Goal: Task Accomplishment & Management: Complete application form

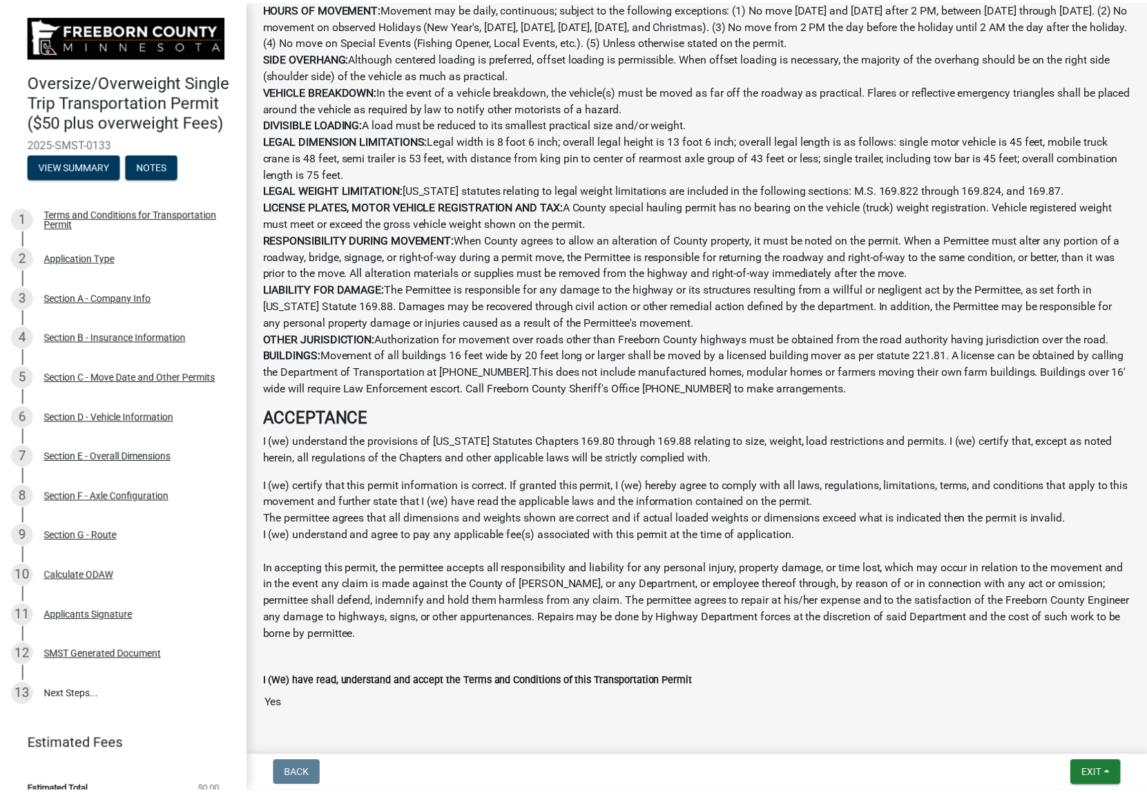
scroll to position [791, 0]
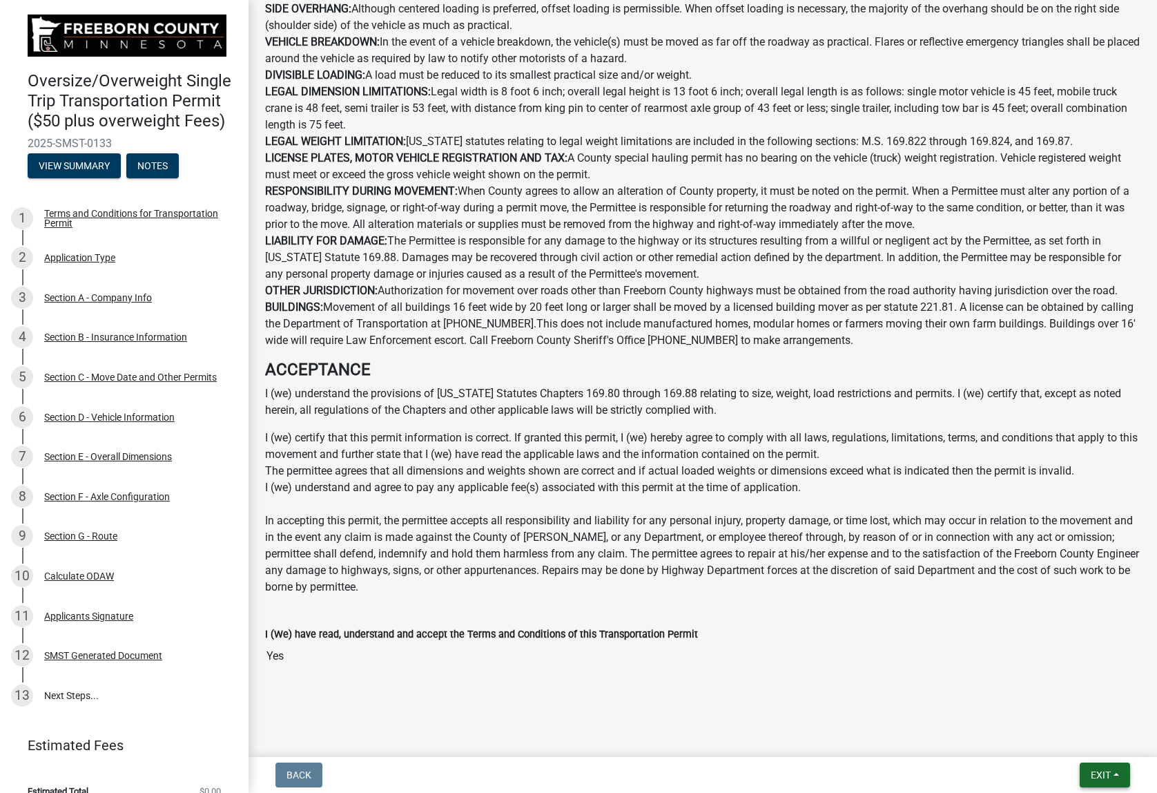
click at [1099, 771] on span "Exit" at bounding box center [1101, 774] width 20 height 11
click at [1070, 739] on button "Save & Exit" at bounding box center [1075, 738] width 110 height 33
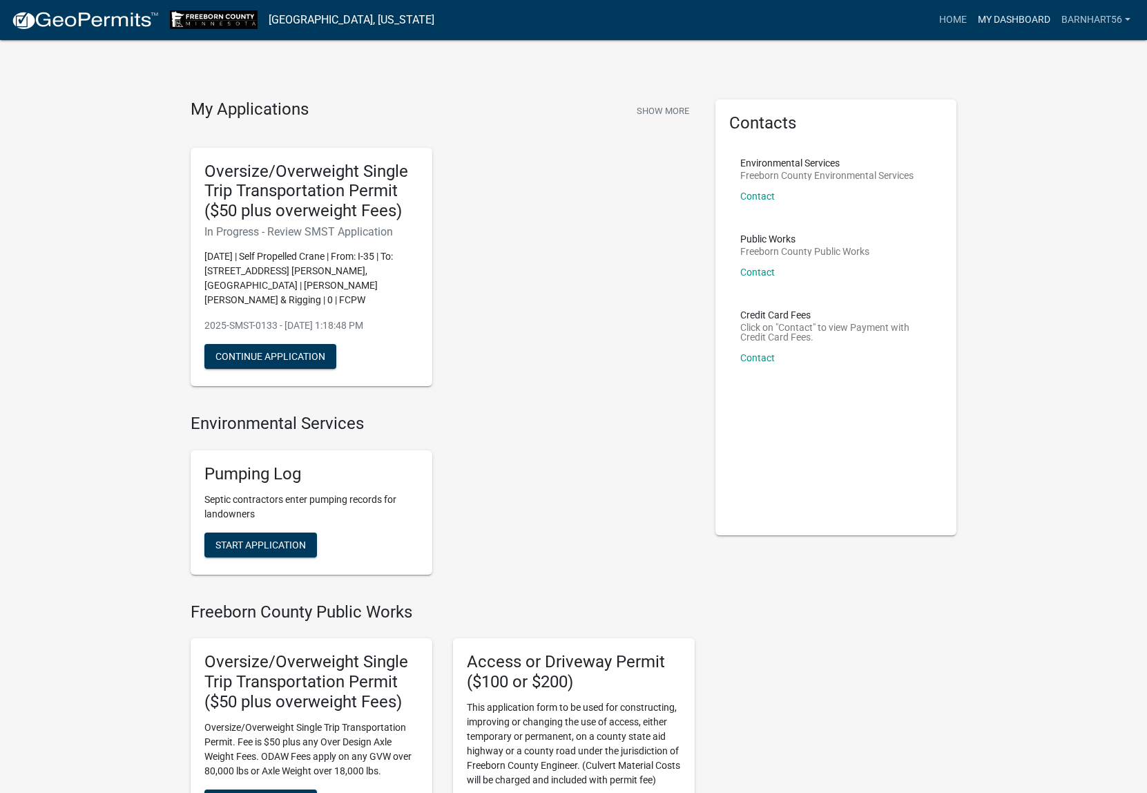
click at [998, 17] on link "My Dashboard" at bounding box center [1014, 20] width 84 height 26
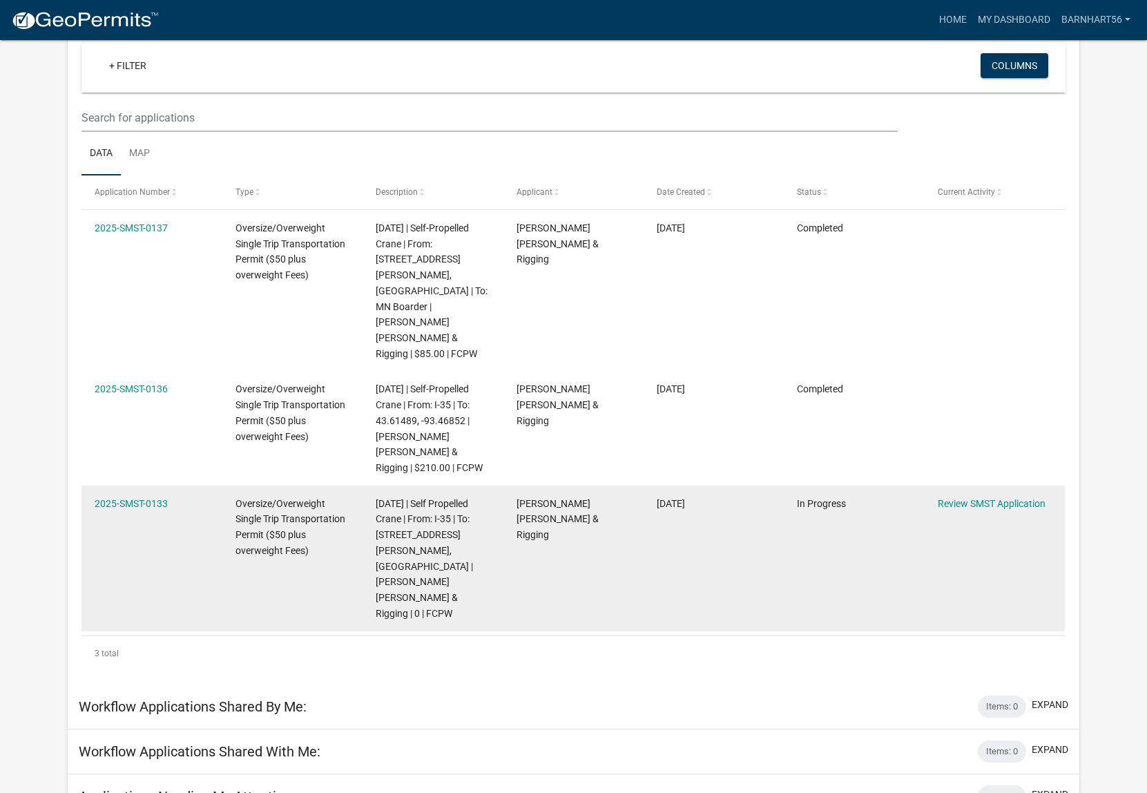
scroll to position [108, 0]
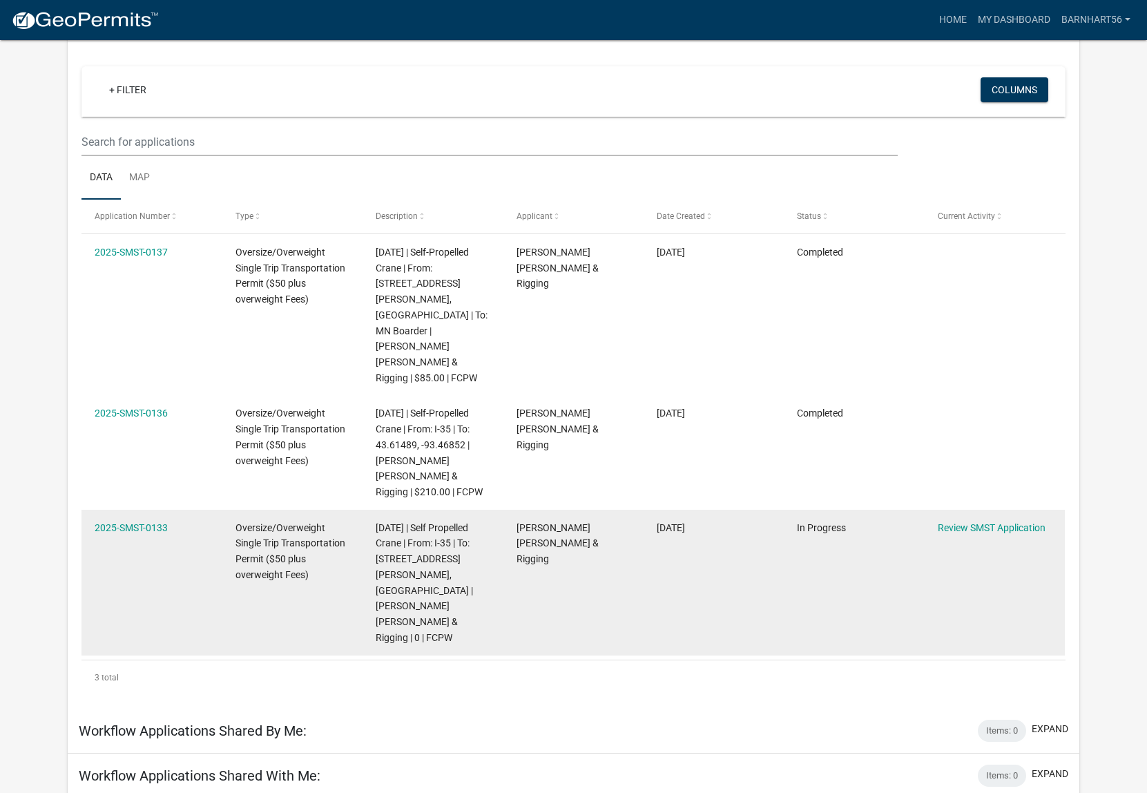
drag, startPoint x: 857, startPoint y: 503, endPoint x: 767, endPoint y: 494, distance: 90.2
click at [769, 510] on datatable-body-cell "[DATE]" at bounding box center [714, 583] width 140 height 146
click at [139, 522] on link "2025-SMST-0133" at bounding box center [131, 527] width 73 height 11
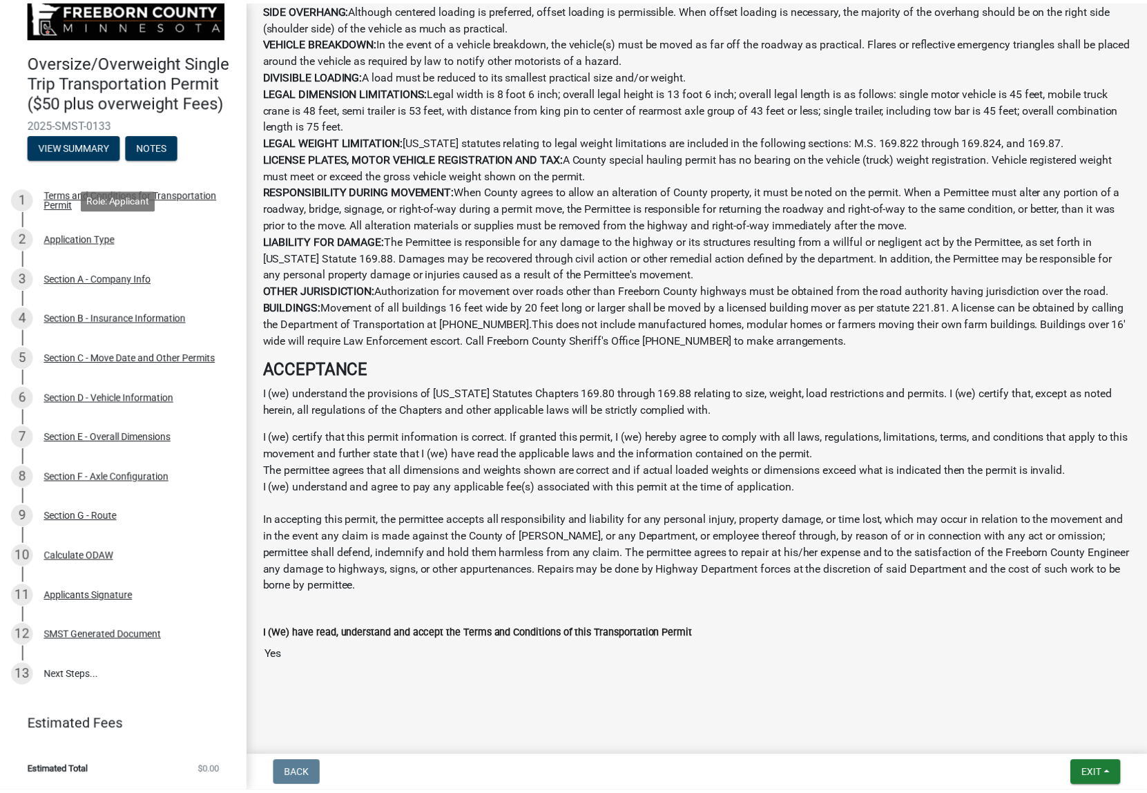
scroll to position [37, 0]
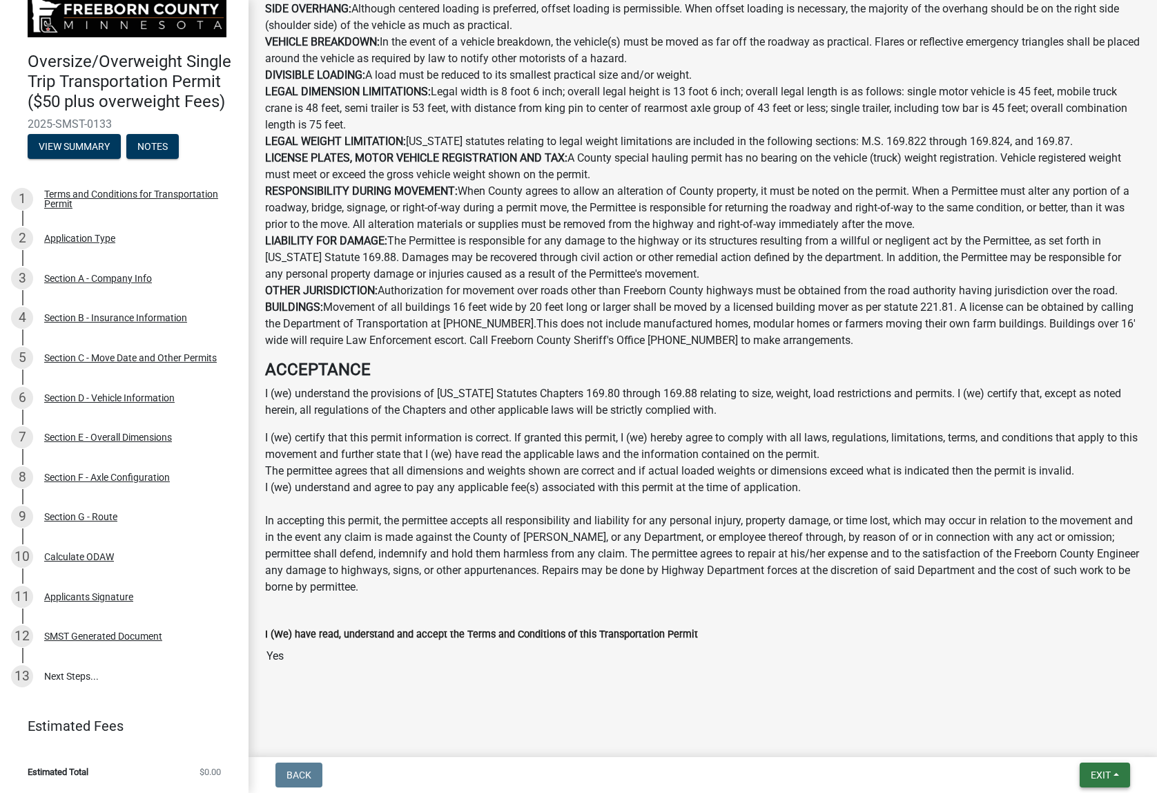
click at [1113, 774] on button "Exit" at bounding box center [1105, 774] width 50 height 25
click at [1064, 747] on button "Save & Exit" at bounding box center [1075, 738] width 110 height 33
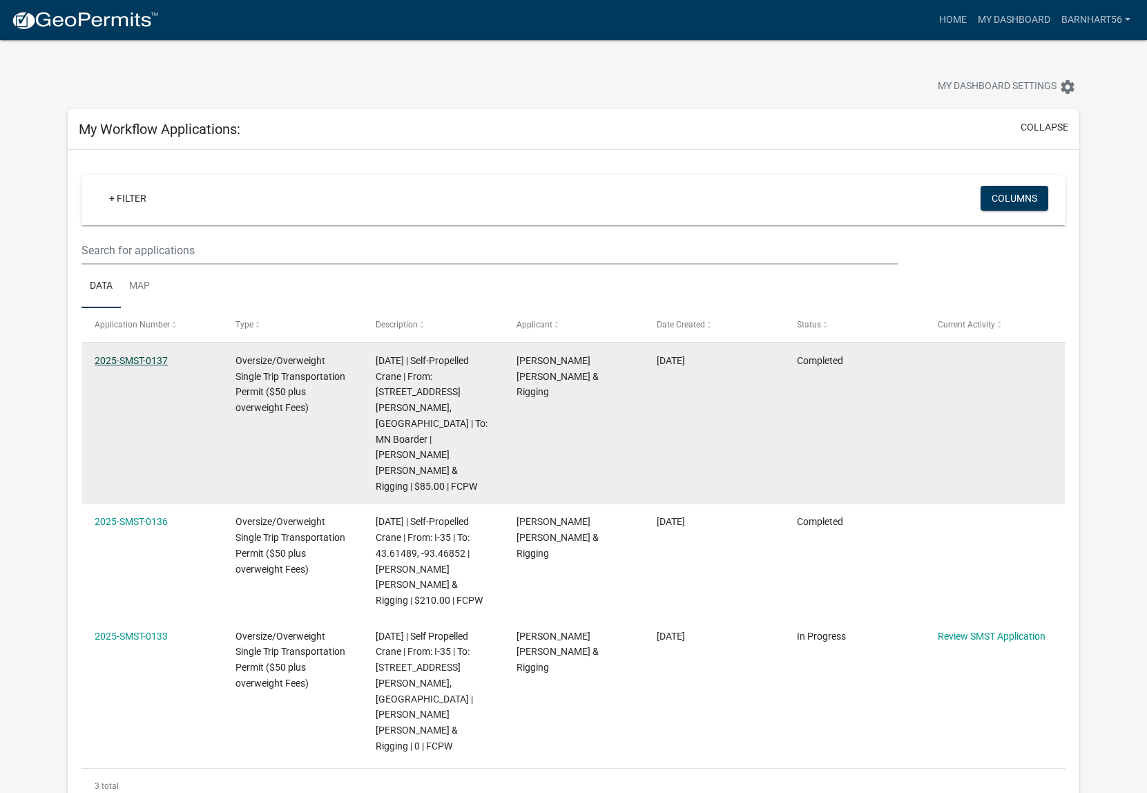
click at [147, 361] on link "2025-SMST-0137" at bounding box center [131, 360] width 73 height 11
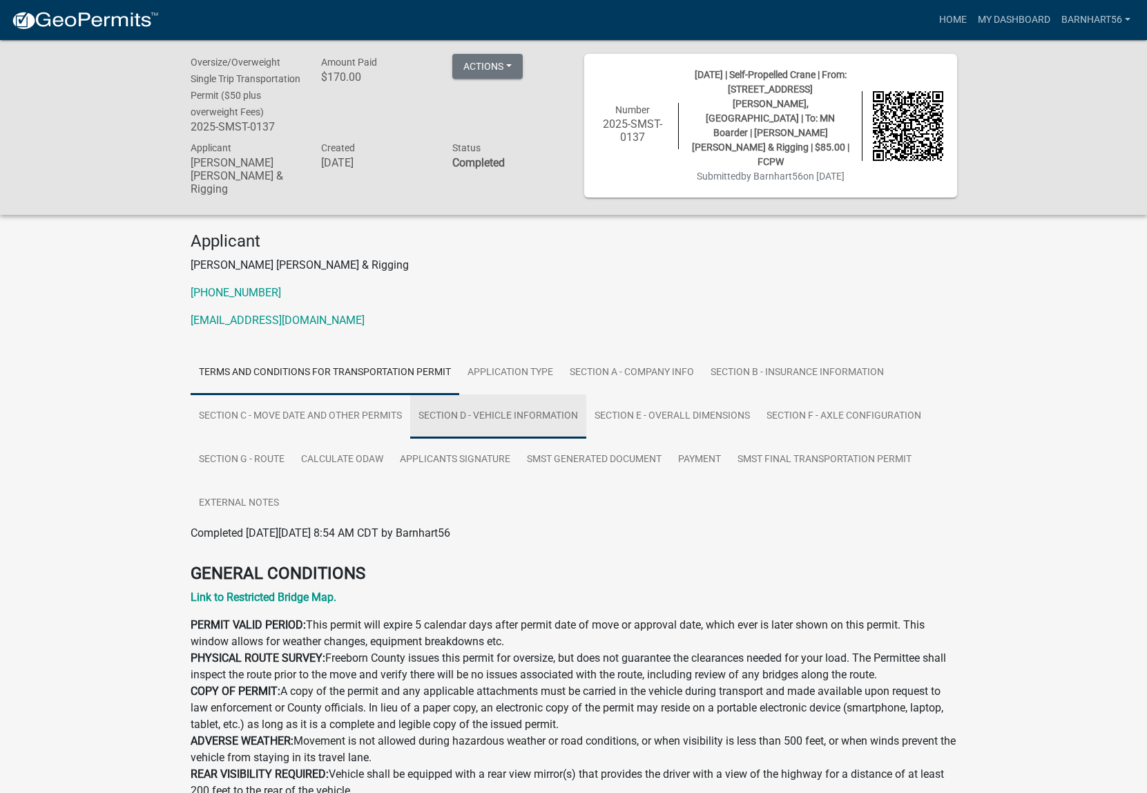
click at [570, 414] on link "Section D - Vehicle Information" at bounding box center [498, 416] width 176 height 44
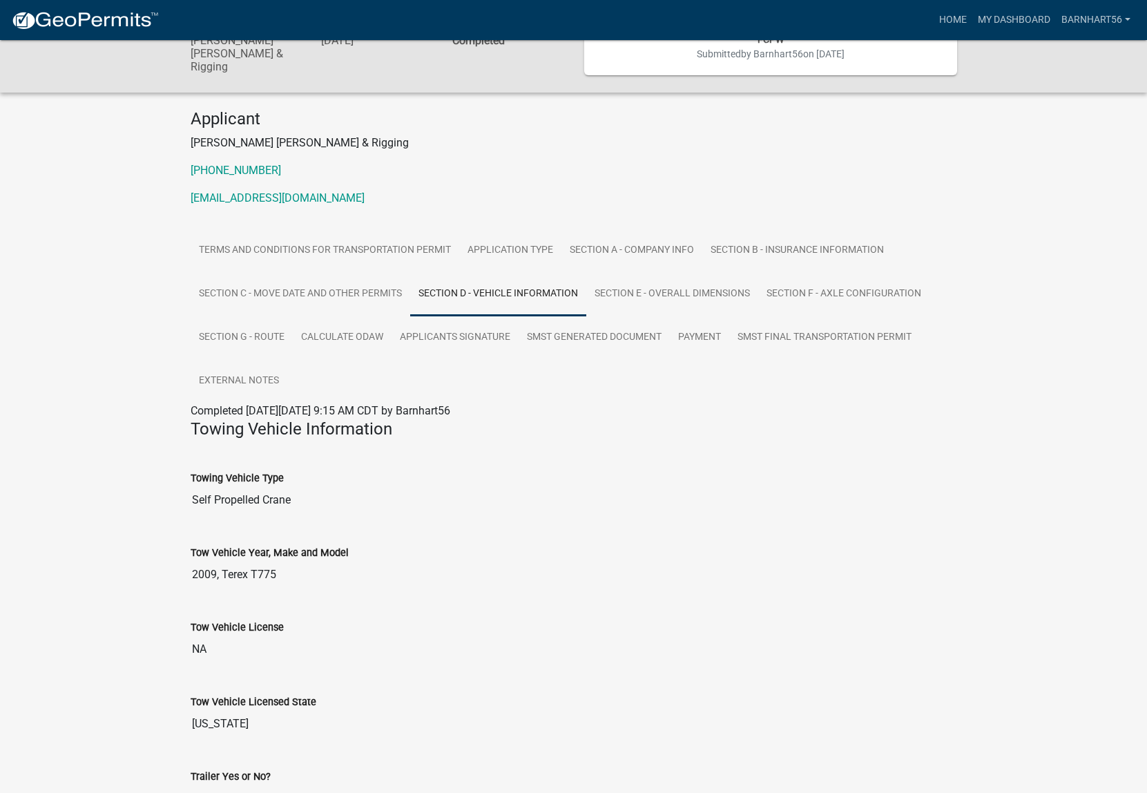
scroll to position [269, 0]
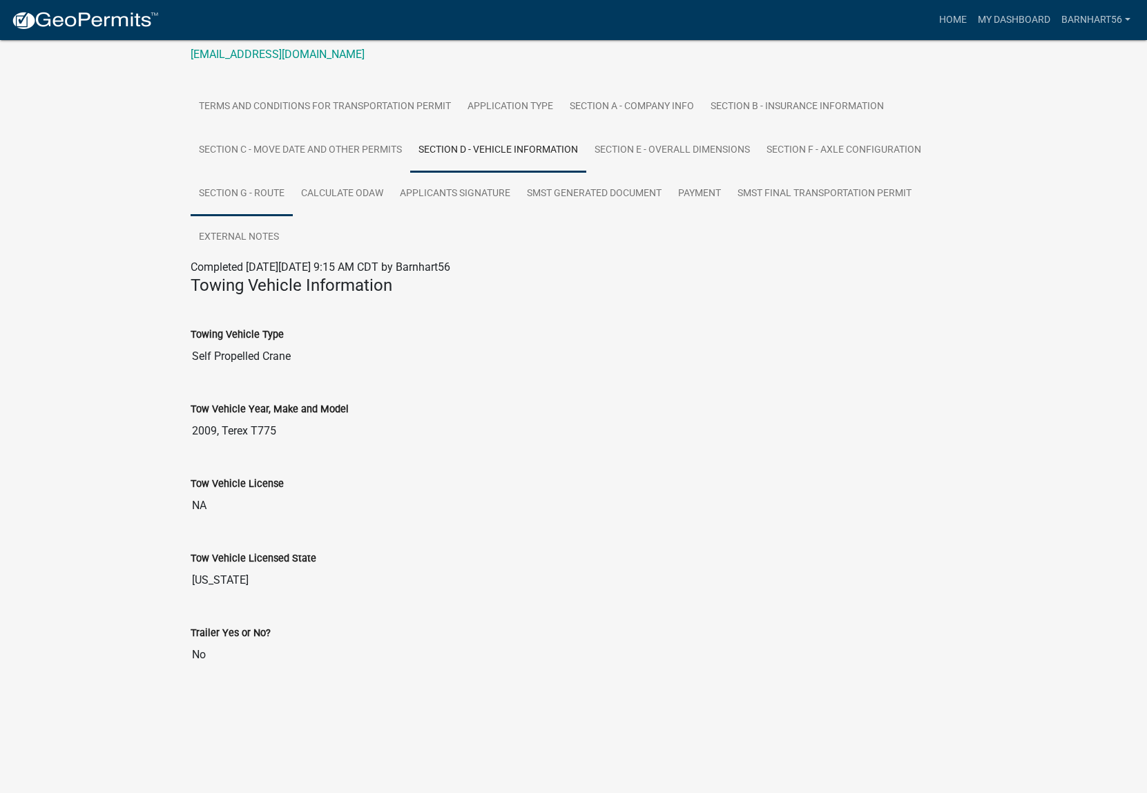
click at [246, 191] on link "Section G - Route" at bounding box center [242, 194] width 102 height 44
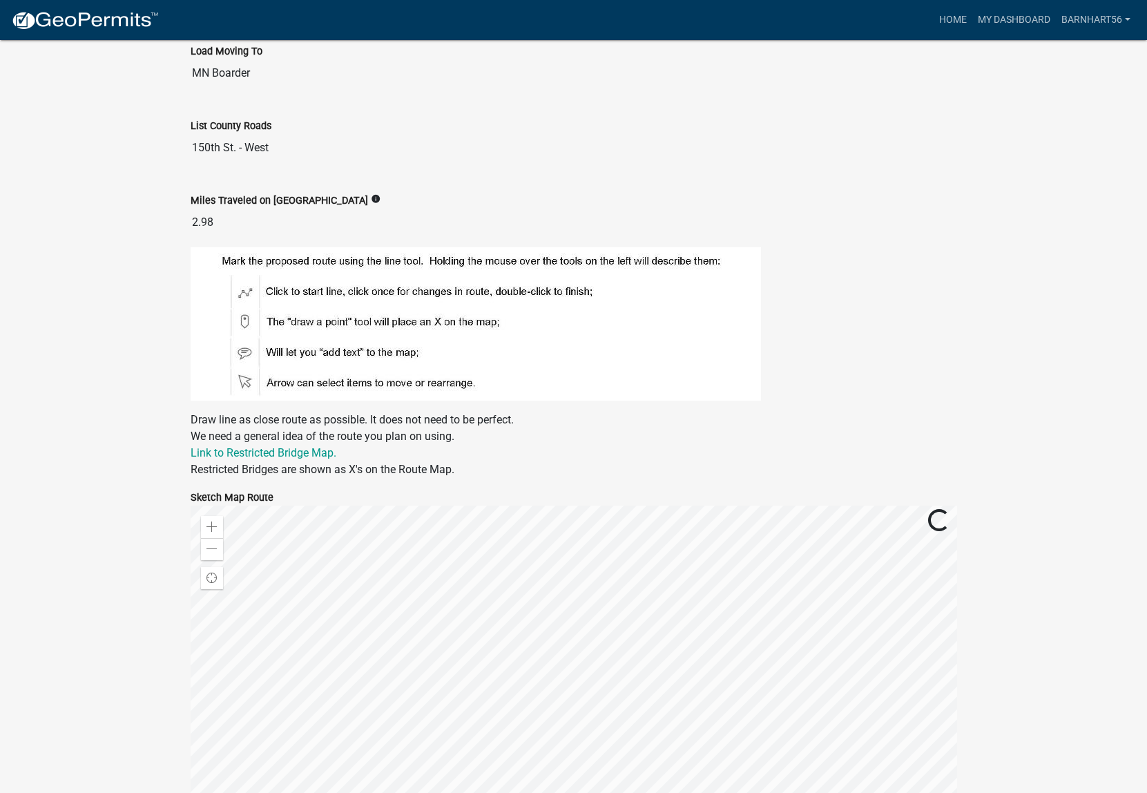
scroll to position [723, 0]
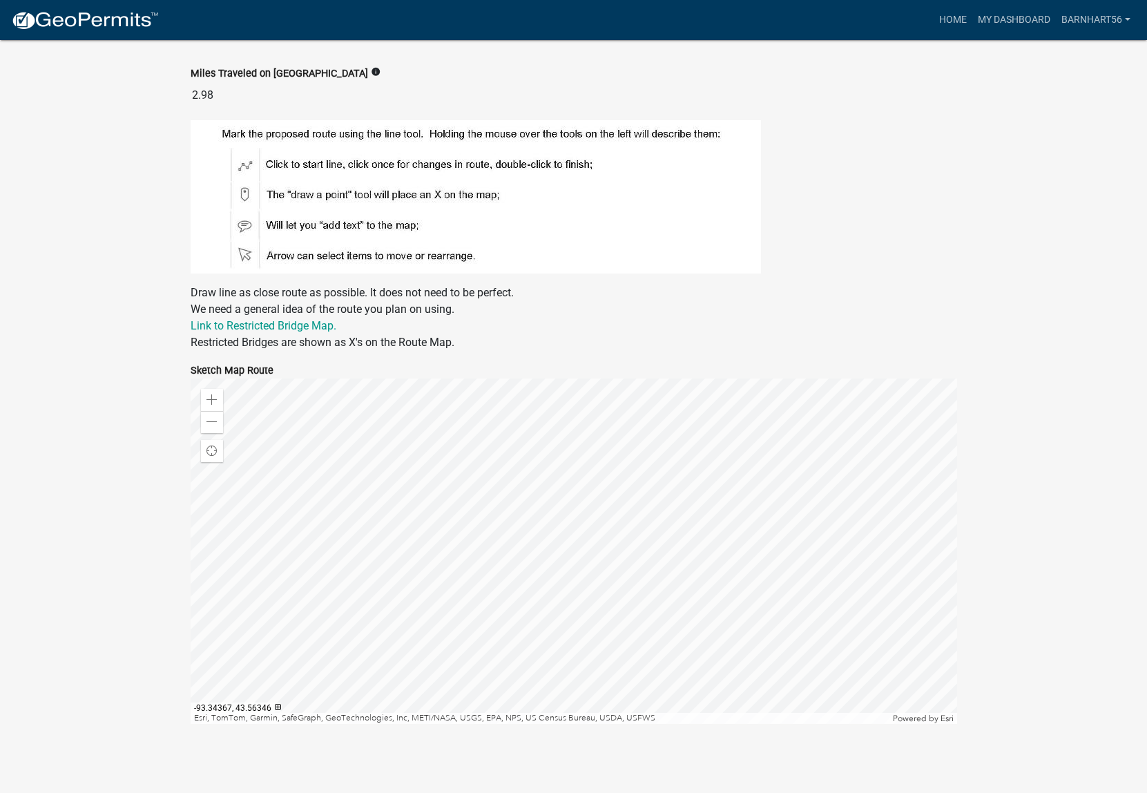
click at [623, 641] on div at bounding box center [574, 550] width 767 height 345
click at [440, 477] on div at bounding box center [574, 550] width 767 height 345
click at [211, 423] on span at bounding box center [211, 421] width 11 height 11
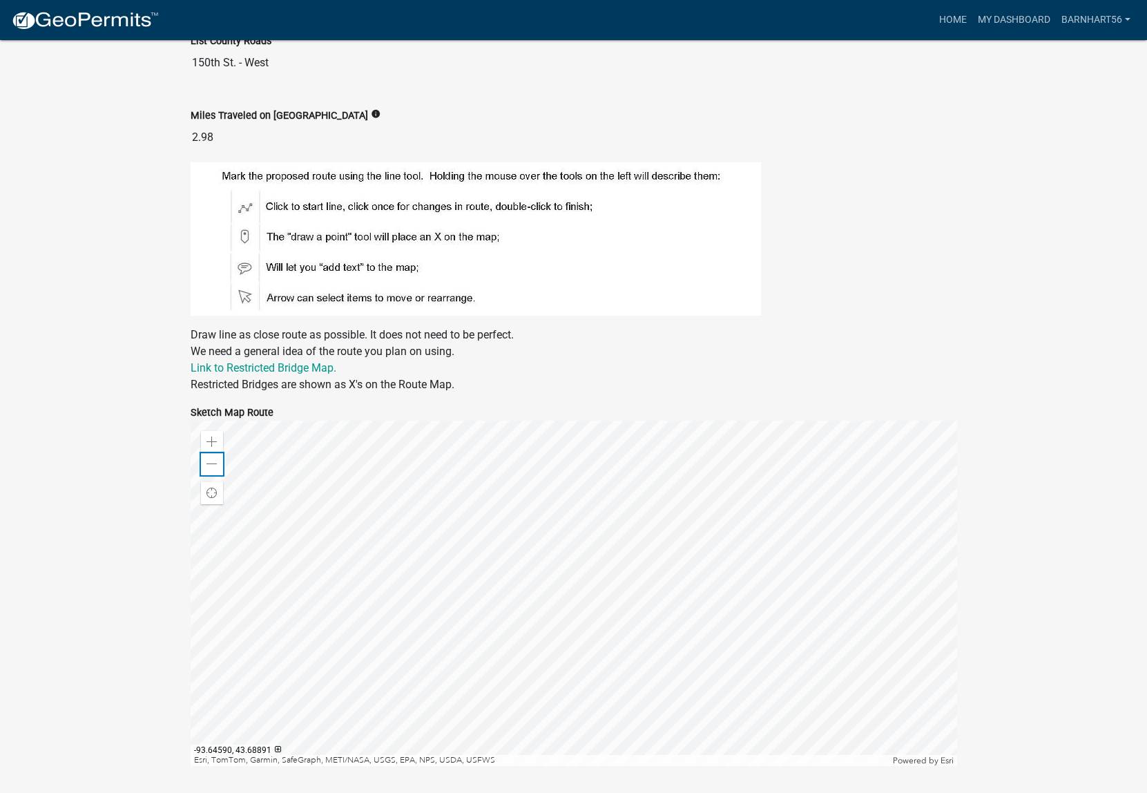
scroll to position [654, 0]
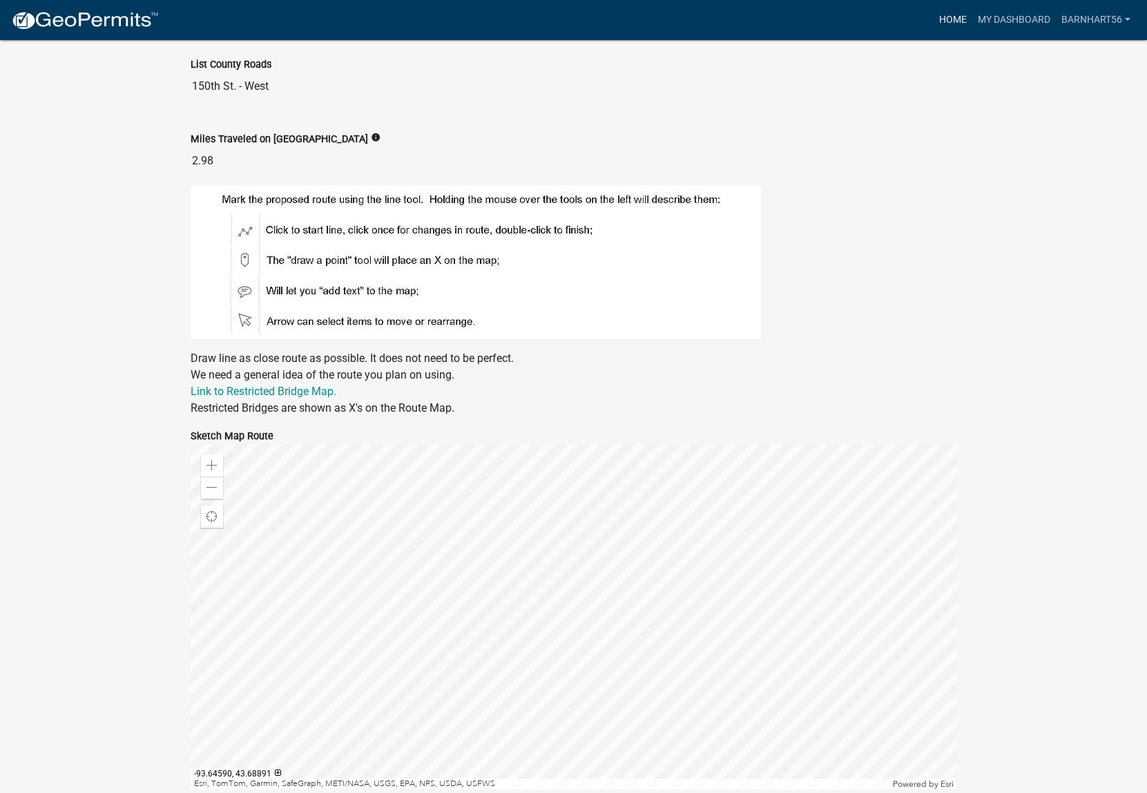
click at [945, 19] on link "Home" at bounding box center [953, 20] width 39 height 26
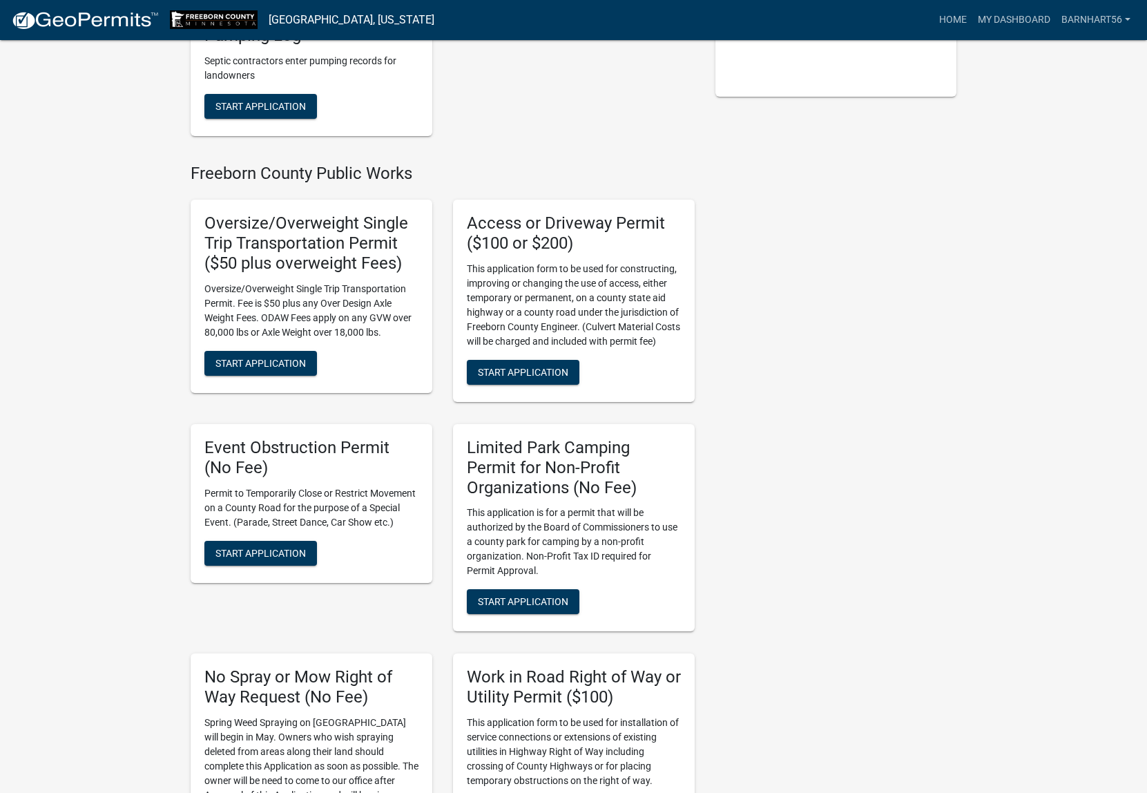
scroll to position [414, 0]
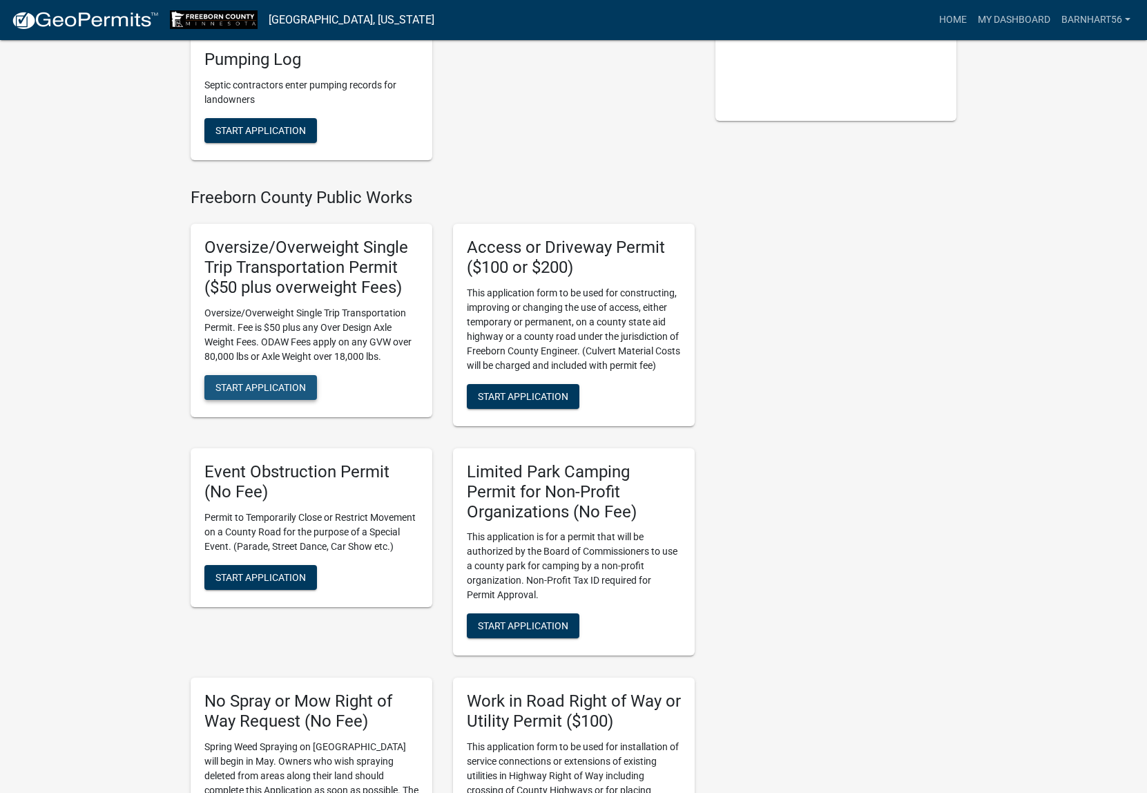
click at [268, 381] on span "Start Application" at bounding box center [260, 386] width 90 height 11
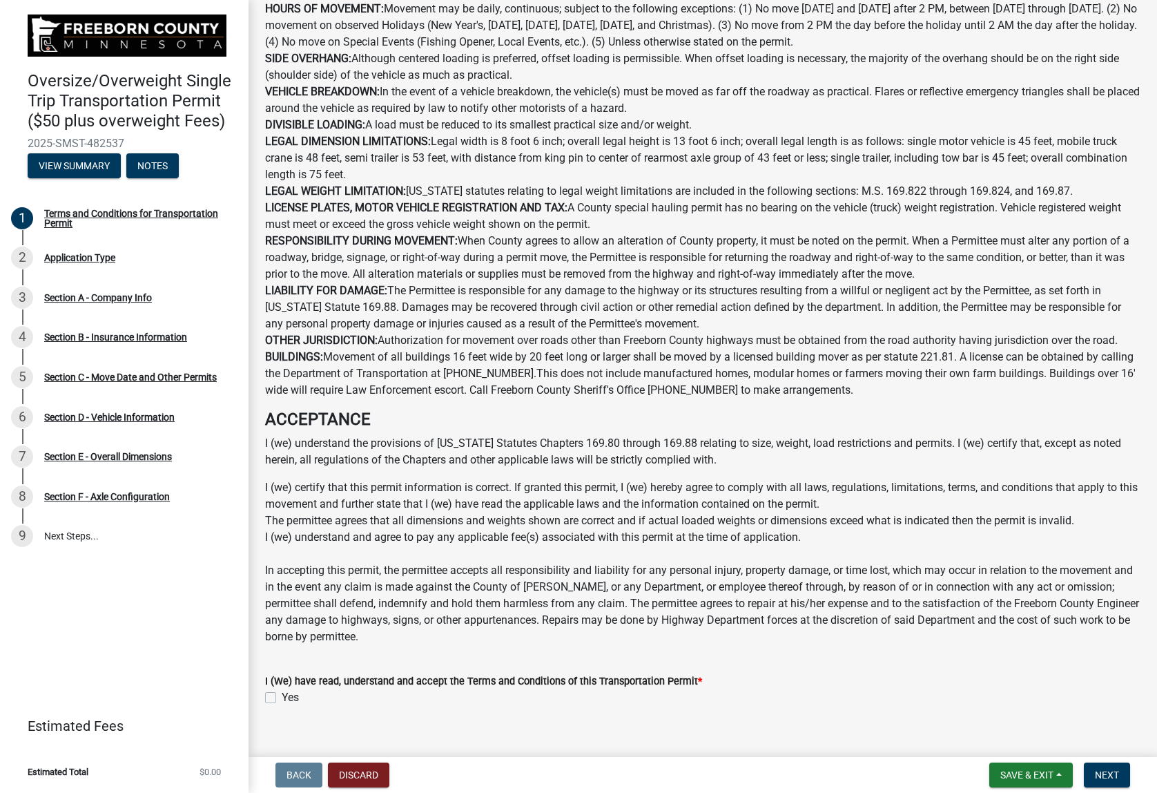
scroll to position [598, 0]
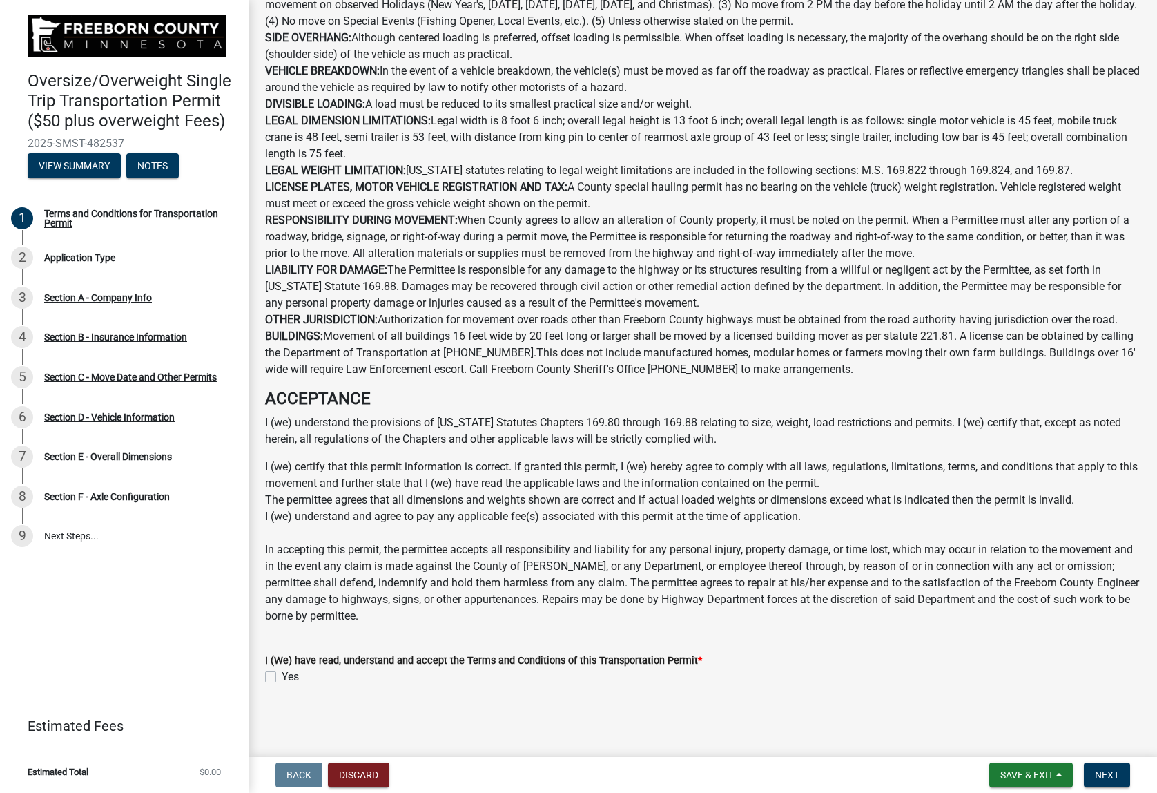
click at [264, 682] on div "I (We) have read, understand and accept the Terms and Conditions of this Transp…" at bounding box center [703, 660] width 896 height 50
click at [282, 680] on label "Yes" at bounding box center [290, 676] width 17 height 17
click at [282, 677] on input "Yes" at bounding box center [286, 672] width 9 height 9
checkbox input "true"
click at [1104, 776] on span "Next" at bounding box center [1107, 774] width 24 height 11
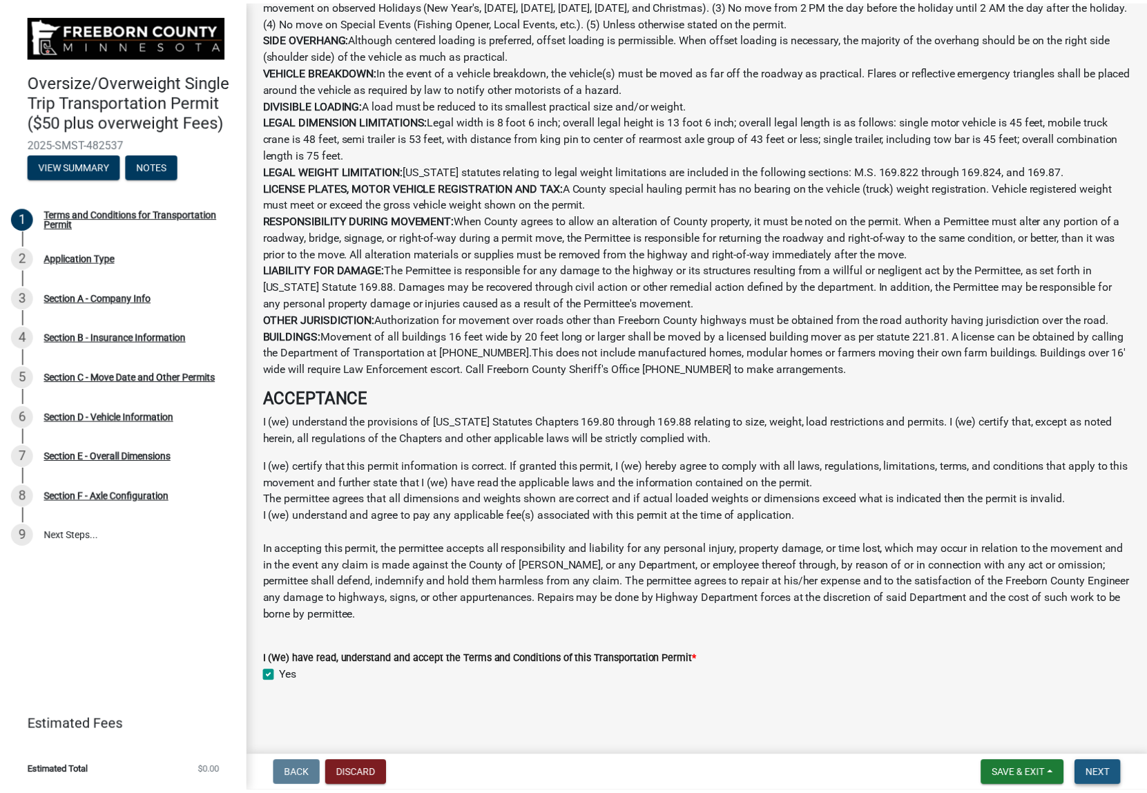
scroll to position [0, 0]
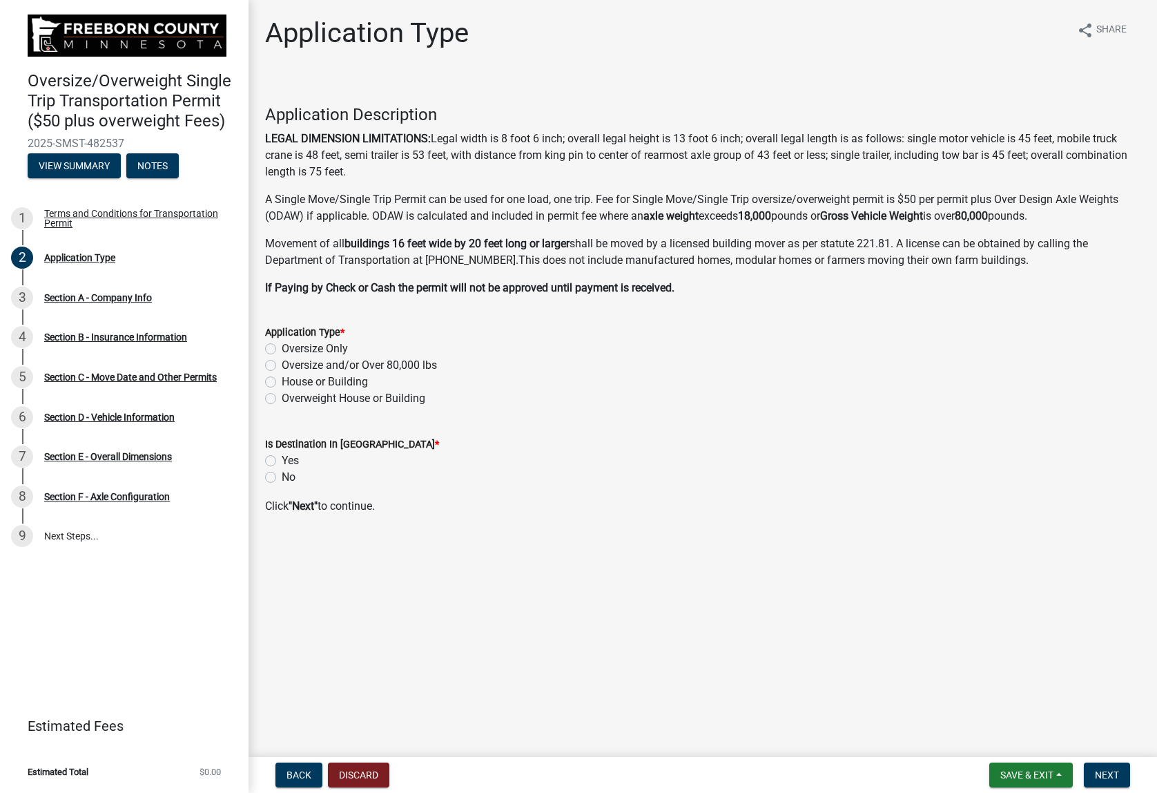
click at [296, 367] on label "Oversize and/or Over 80,000 lbs" at bounding box center [359, 365] width 155 height 17
click at [291, 366] on input "Oversize and/or Over 80,000 lbs" at bounding box center [286, 361] width 9 height 9
radio input "true"
click at [375, 780] on button "Discard" at bounding box center [358, 774] width 61 height 25
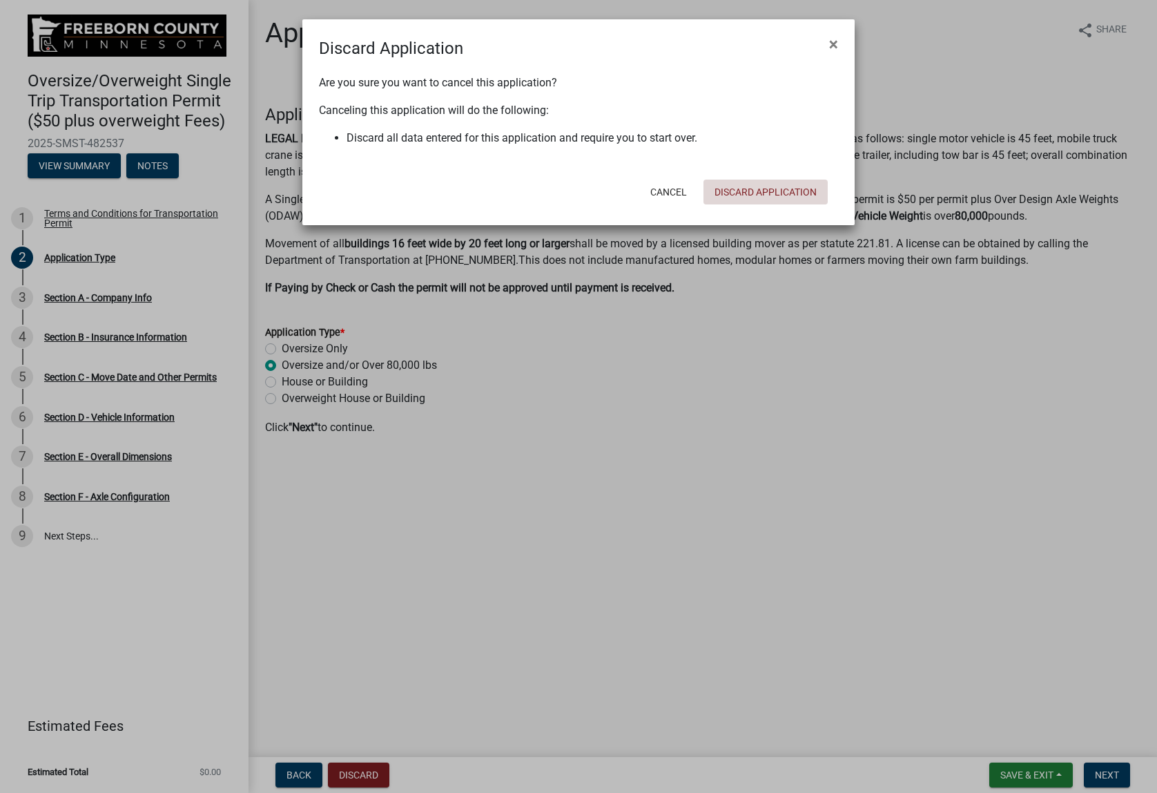
click at [758, 195] on button "Discard Application" at bounding box center [766, 192] width 124 height 25
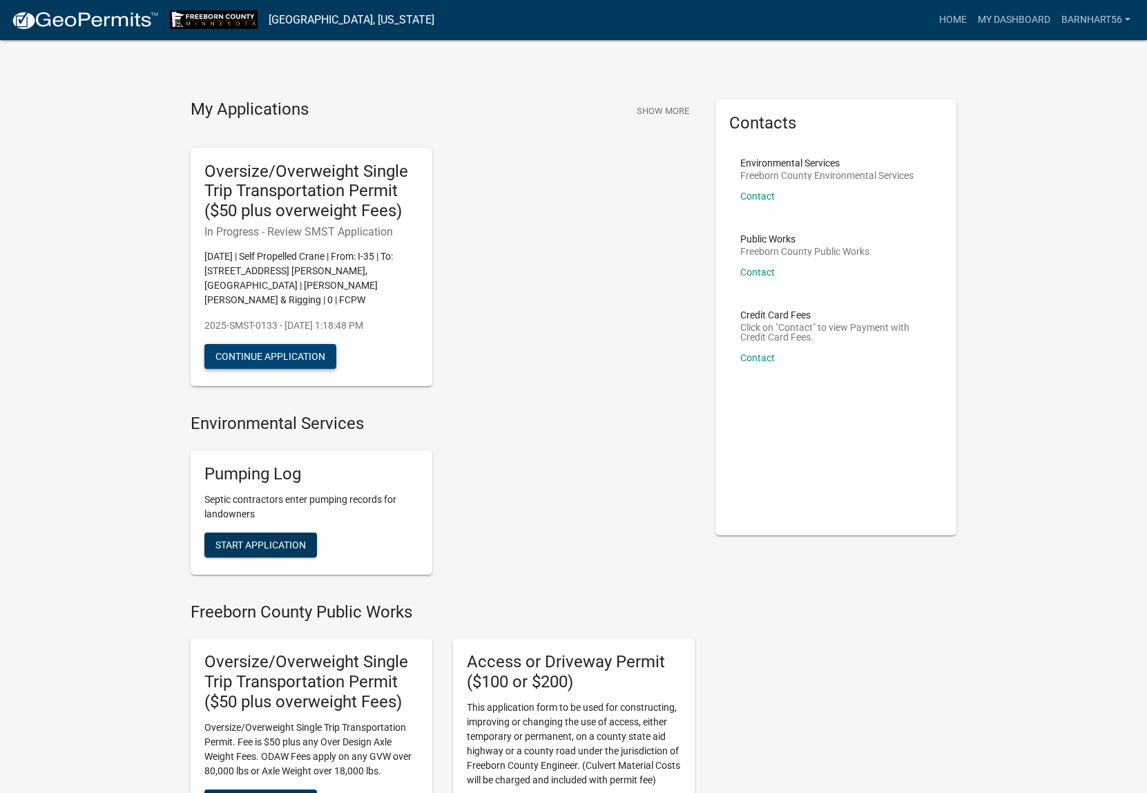
click at [309, 347] on button "Continue Application" at bounding box center [270, 356] width 132 height 25
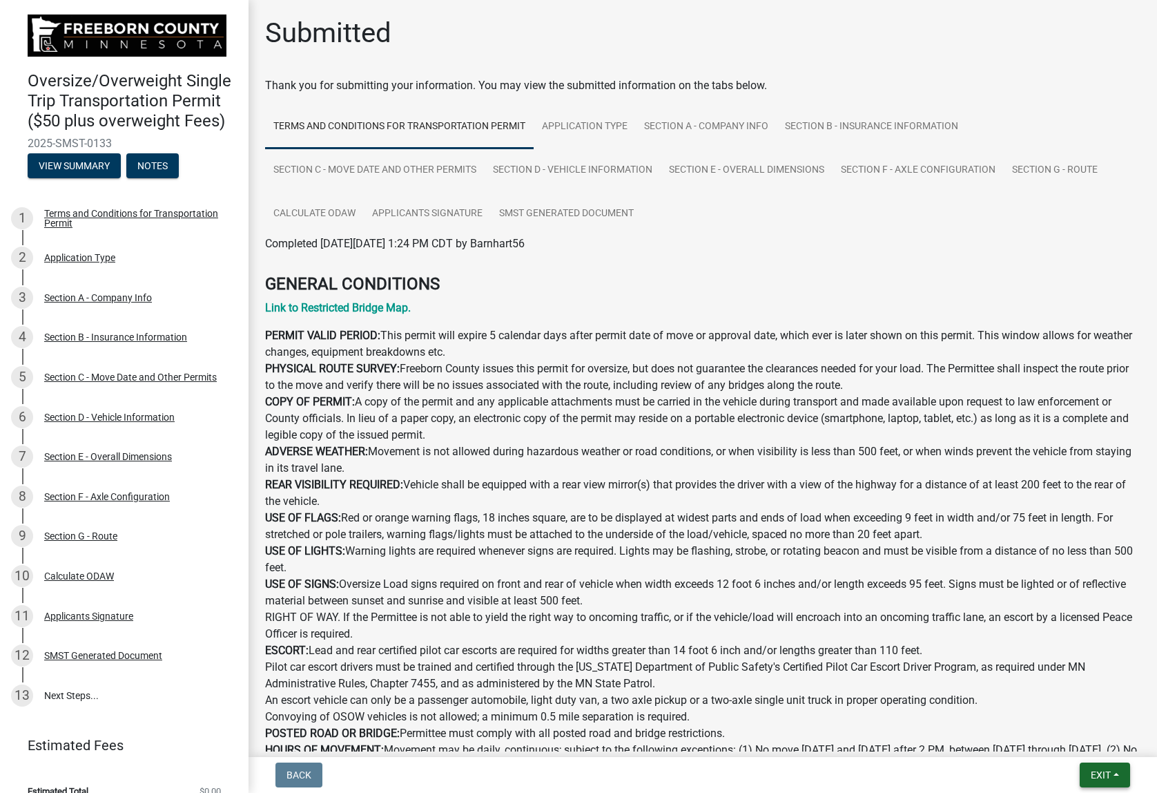
click at [1128, 778] on button "Exit" at bounding box center [1105, 774] width 50 height 25
click at [1093, 744] on button "Save & Exit" at bounding box center [1075, 738] width 110 height 33
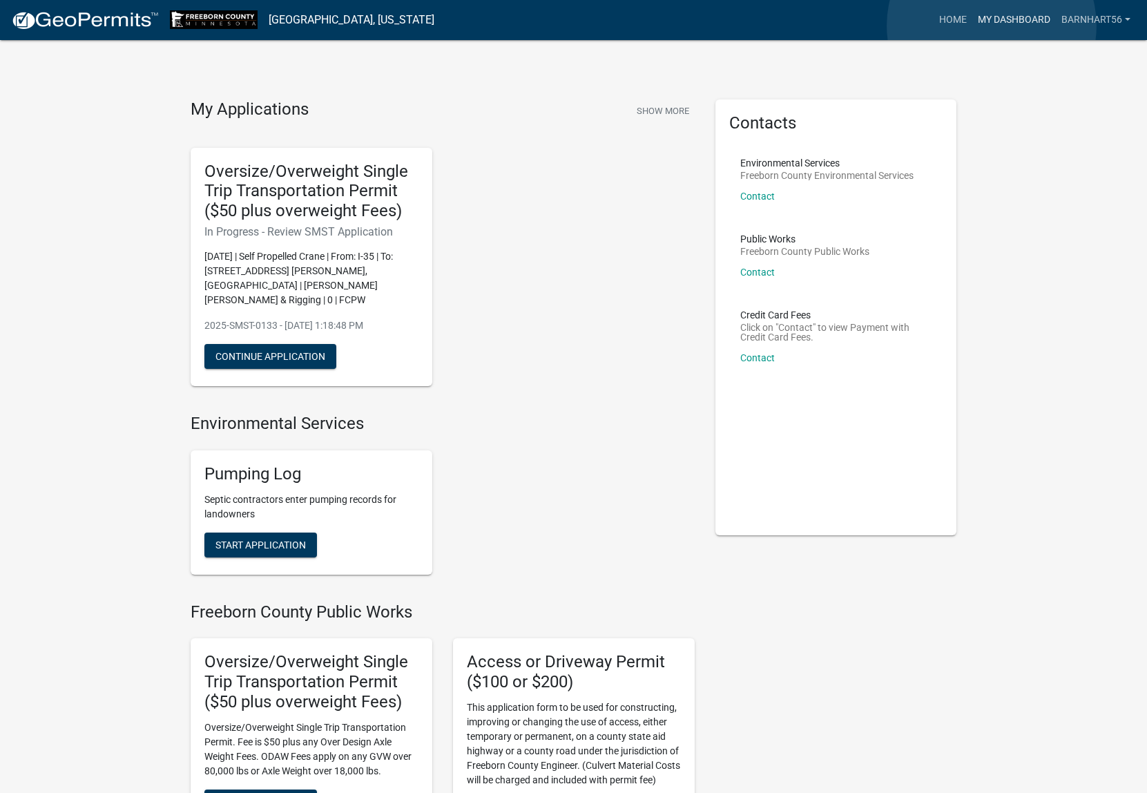
click at [992, 26] on link "My Dashboard" at bounding box center [1014, 20] width 84 height 26
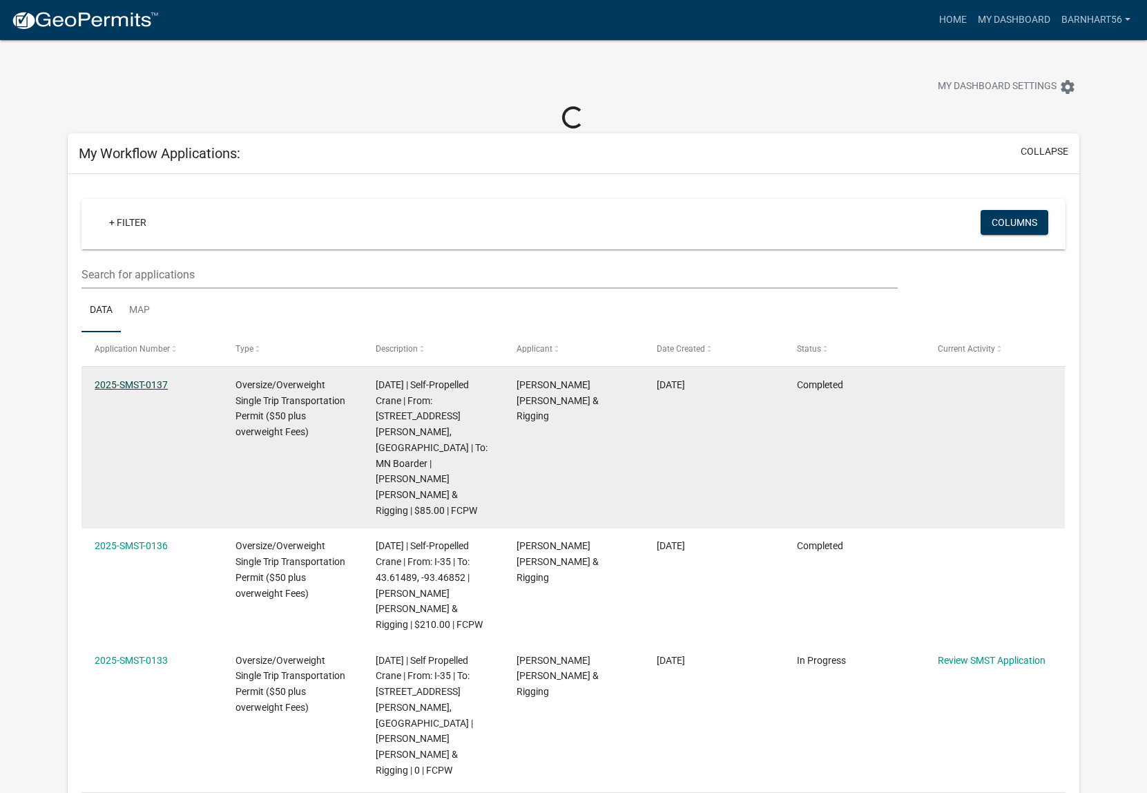
click at [137, 388] on link "2025-SMST-0137" at bounding box center [131, 384] width 73 height 11
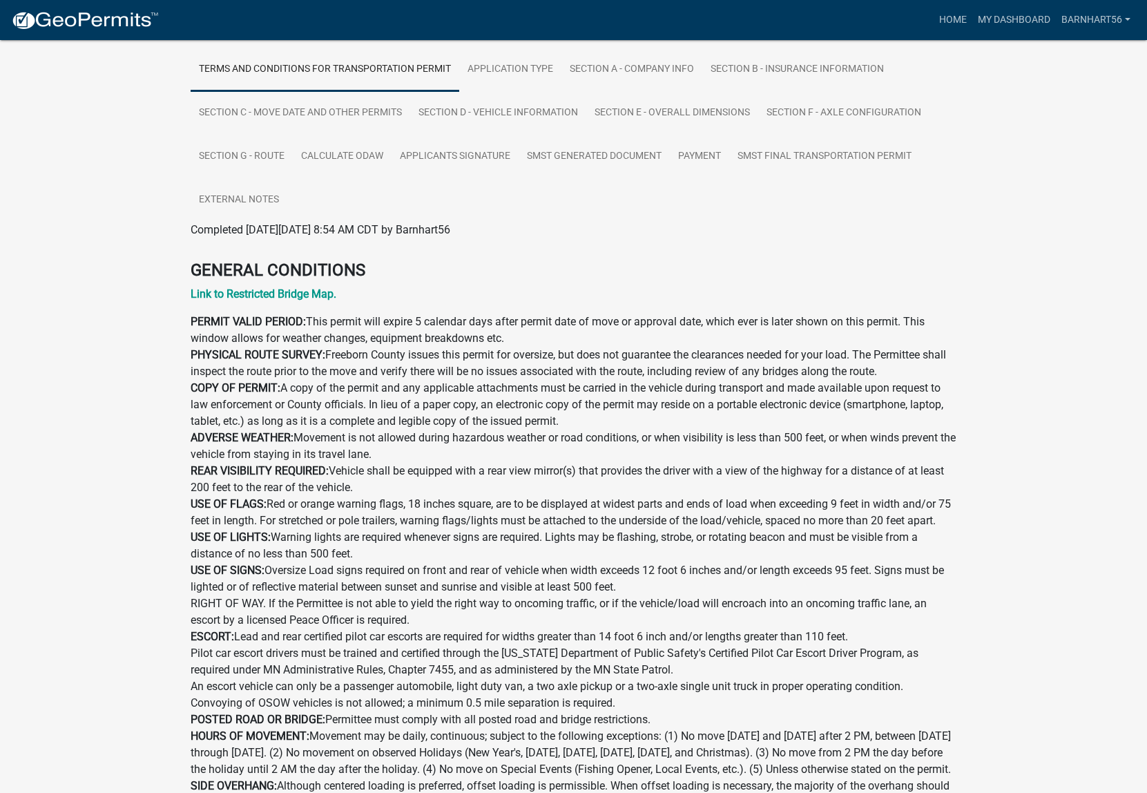
scroll to position [300, 0]
